Goal: Register for event/course

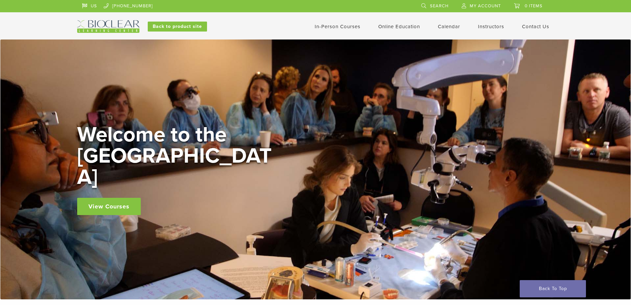
click at [349, 27] on link "In-Person Courses" at bounding box center [338, 27] width 46 height 6
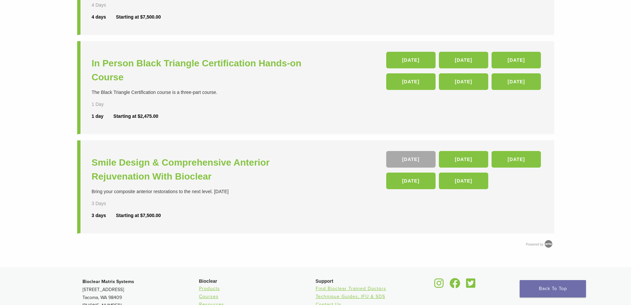
scroll to position [225, 0]
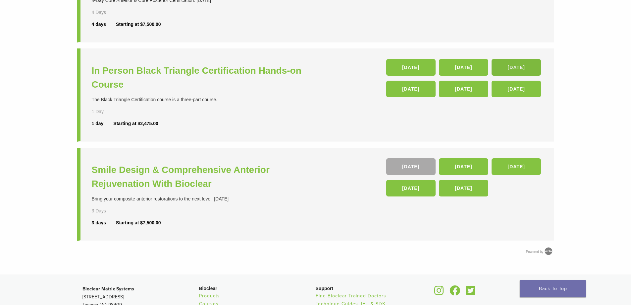
click at [517, 63] on link "06 Mar 26" at bounding box center [516, 67] width 49 height 17
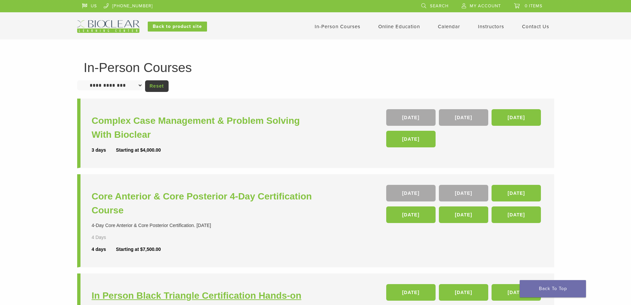
scroll to position [224, 0]
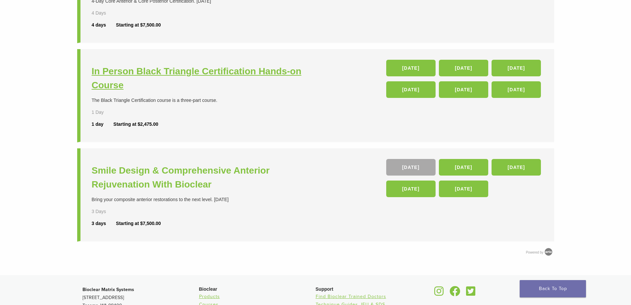
click at [127, 71] on h3 "In Person Black Triangle Certification Hands-on Course" at bounding box center [205, 78] width 226 height 28
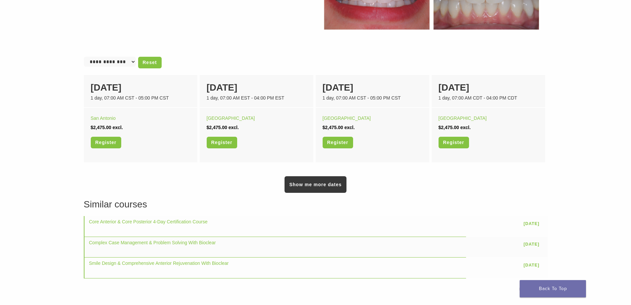
scroll to position [400, 0]
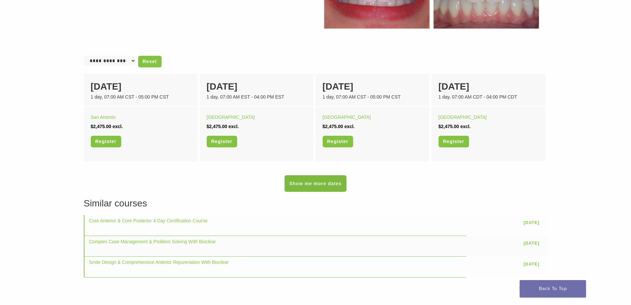
click at [308, 190] on link "Show me more dates" at bounding box center [316, 183] width 62 height 17
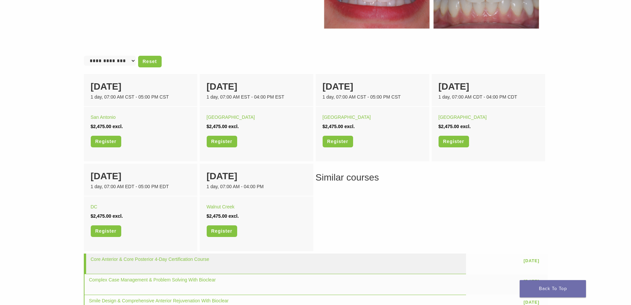
click at [482, 263] on td "[DATE]" at bounding box center [506, 263] width 81 height 21
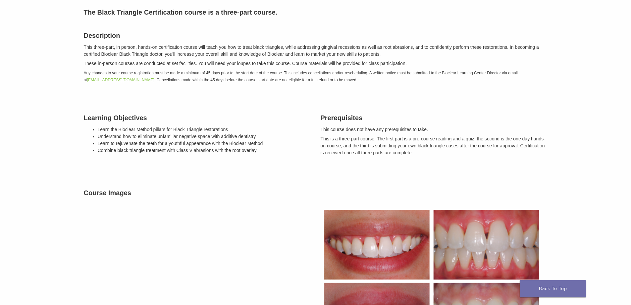
scroll to position [75, 0]
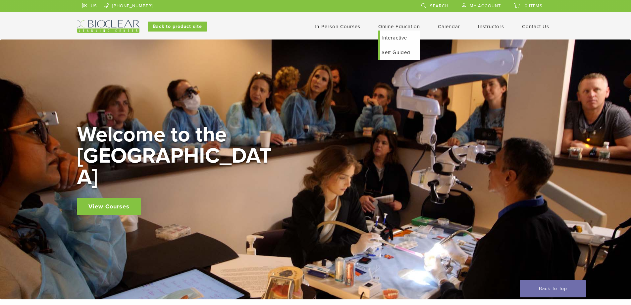
click at [398, 37] on link "Interactive" at bounding box center [400, 37] width 40 height 15
click at [455, 26] on link "Calendar" at bounding box center [449, 27] width 22 height 6
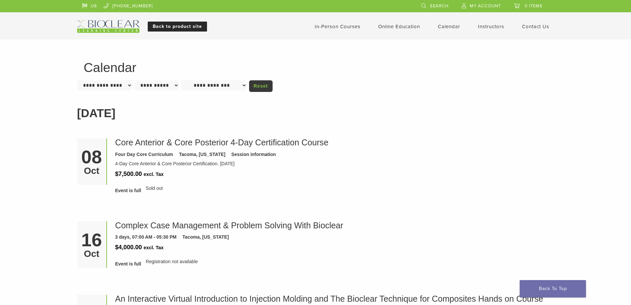
click at [189, 25] on link "Back to product site" at bounding box center [177, 27] width 59 height 10
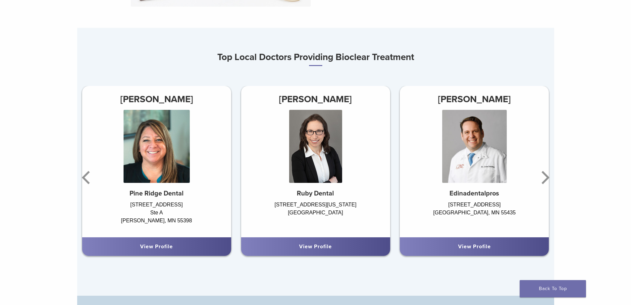
scroll to position [399, 0]
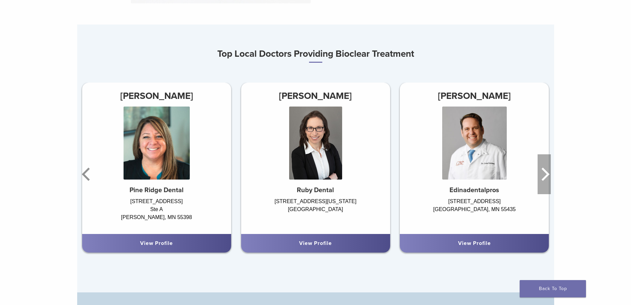
click at [548, 173] on icon "Next" at bounding box center [544, 174] width 13 height 40
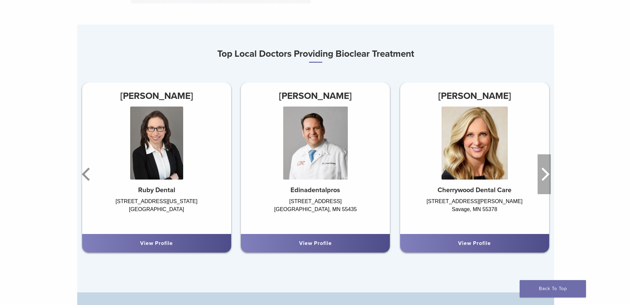
click at [548, 173] on icon "Next" at bounding box center [544, 174] width 13 height 40
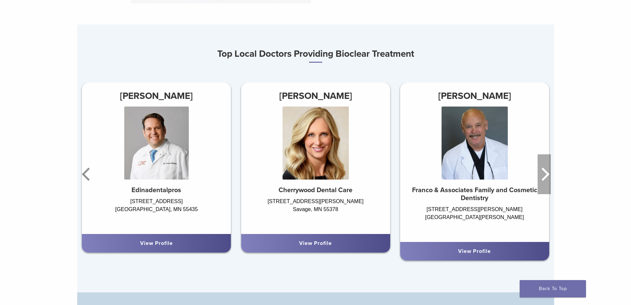
click at [548, 173] on icon "Next" at bounding box center [544, 174] width 13 height 40
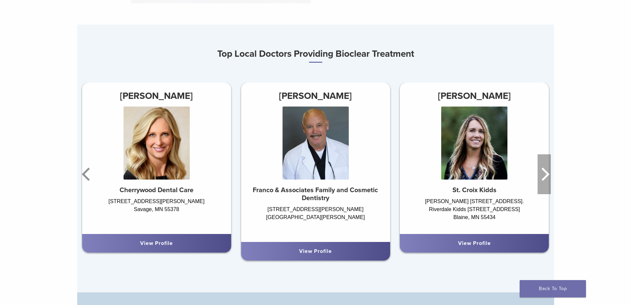
click at [548, 173] on icon "Next" at bounding box center [544, 174] width 13 height 40
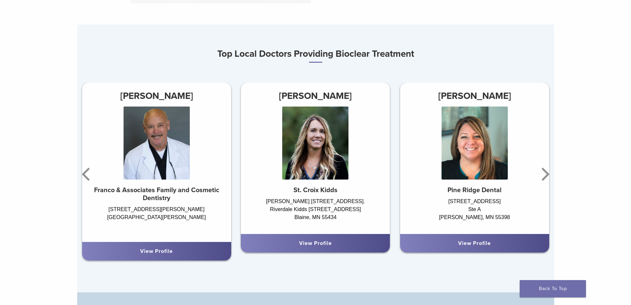
click at [483, 244] on link "View Profile" at bounding box center [474, 243] width 33 height 7
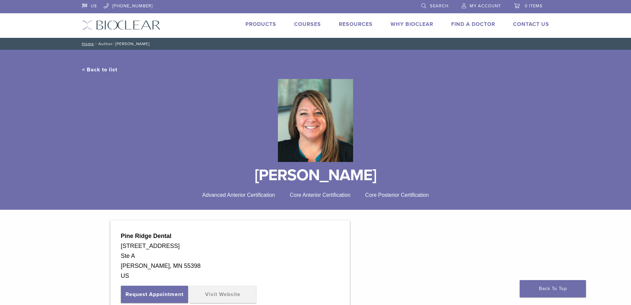
click at [92, 68] on link "< Back to list" at bounding box center [99, 69] width 35 height 7
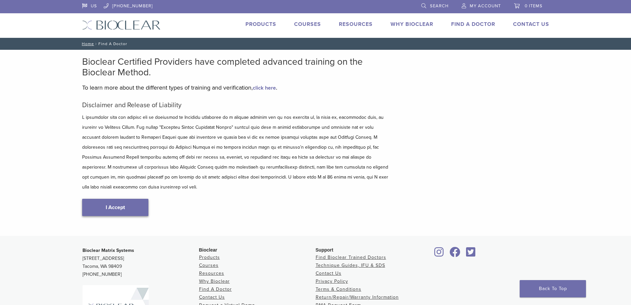
click at [124, 199] on link "I Accept" at bounding box center [115, 207] width 66 height 17
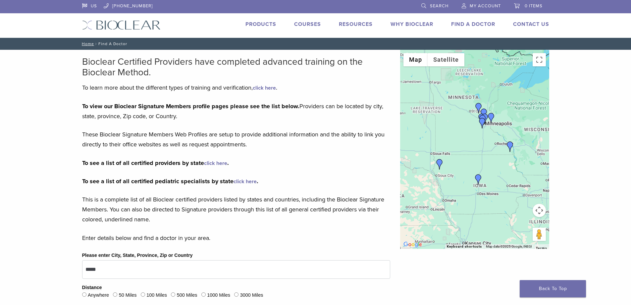
click at [485, 119] on img "Dr. Melissa Zettler" at bounding box center [482, 123] width 11 height 11
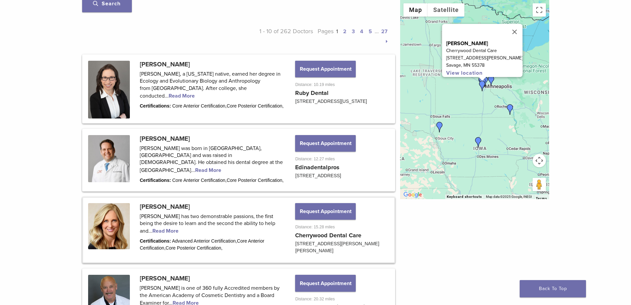
scroll to position [304, 0]
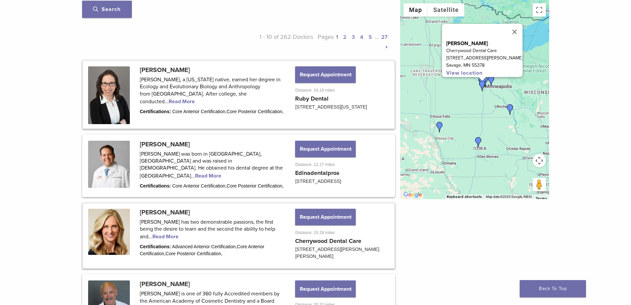
click at [320, 100] on link at bounding box center [238, 94] width 311 height 67
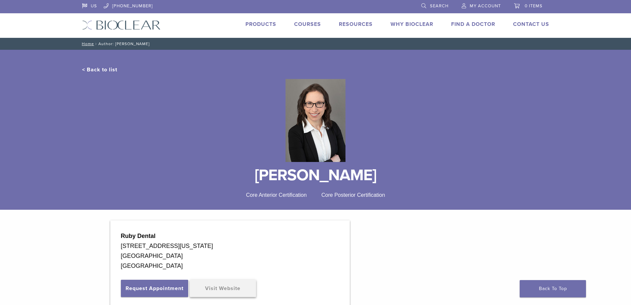
click at [222, 291] on link "Visit Website" at bounding box center [223, 287] width 66 height 17
